Goal: Task Accomplishment & Management: Manage account settings

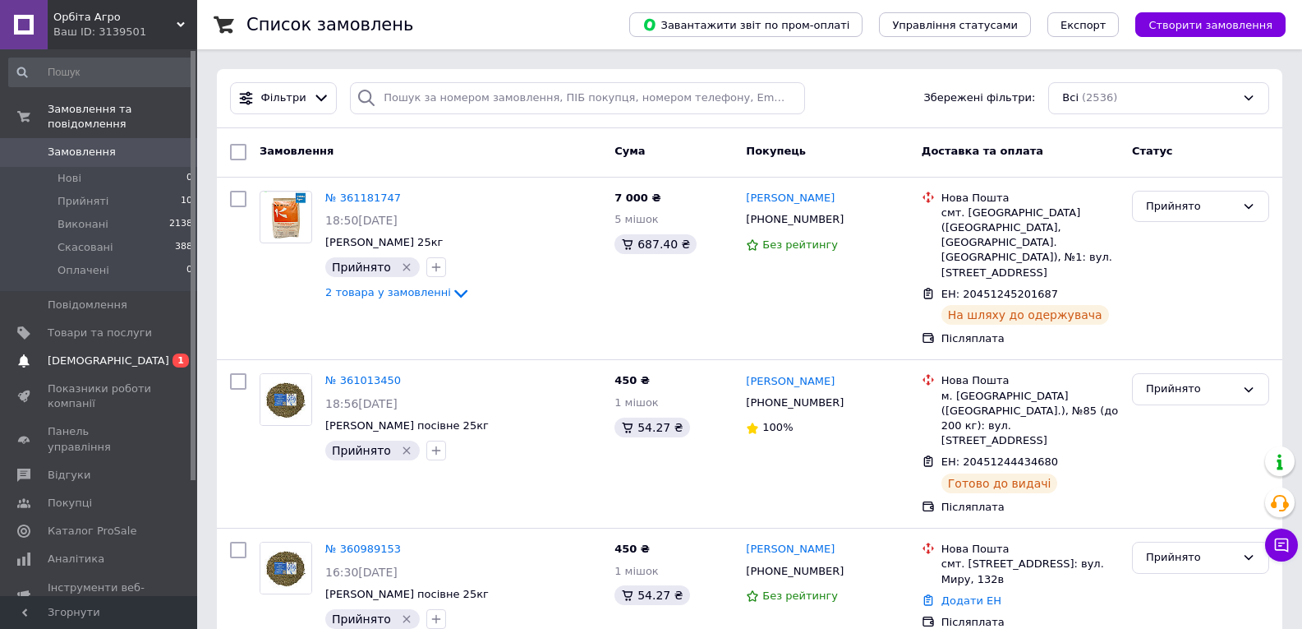
click at [123, 353] on span "[DEMOGRAPHIC_DATA]" at bounding box center [100, 360] width 104 height 15
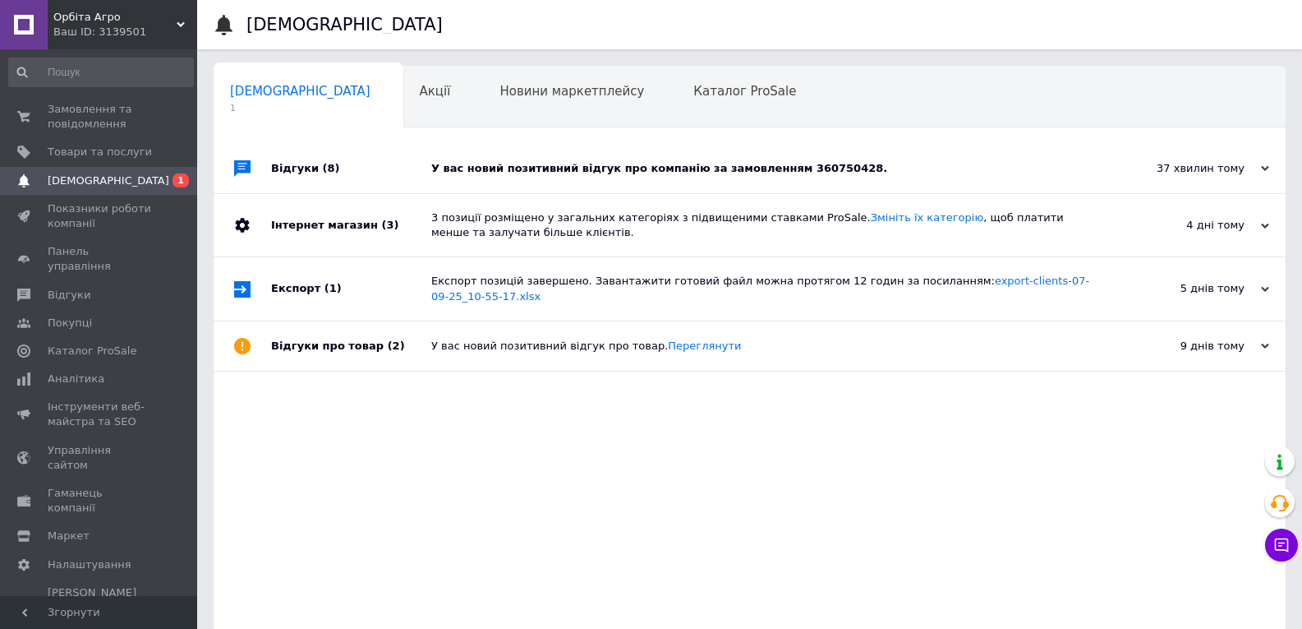
click at [597, 167] on div "У вас новий позитивний відгук про компанію за замовленням 360750428." at bounding box center [768, 168] width 674 height 15
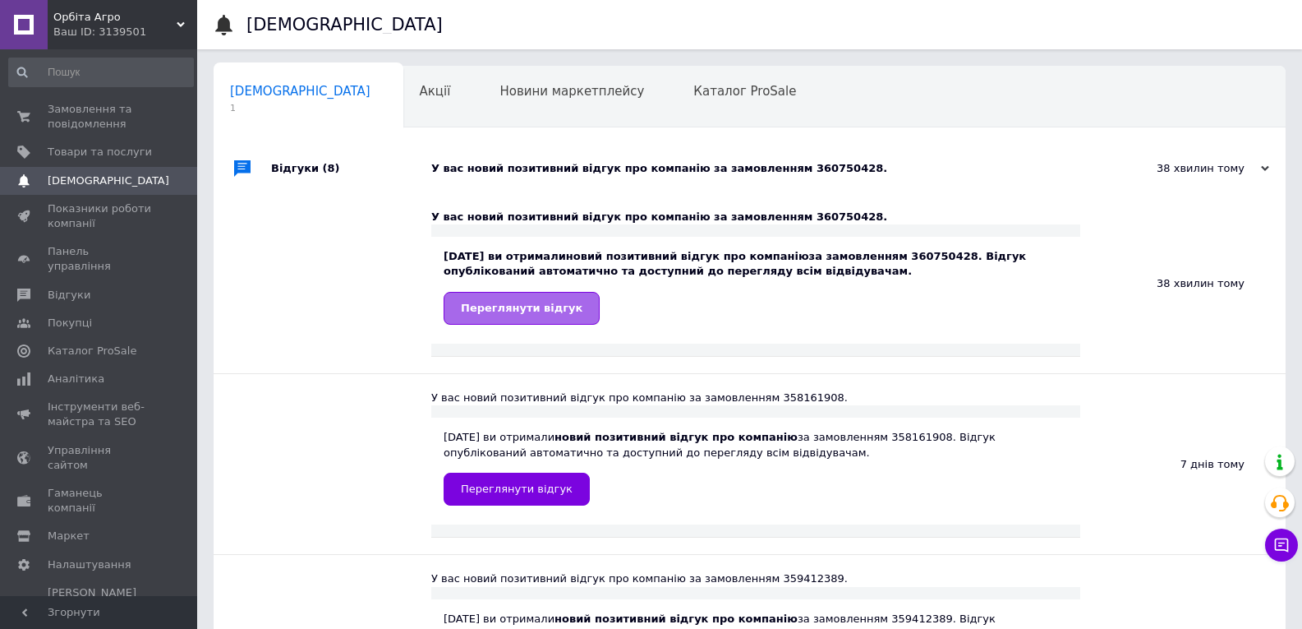
click at [542, 311] on span "Переглянути відгук" at bounding box center [522, 308] width 122 height 12
